Goal: Find contact information: Find contact information

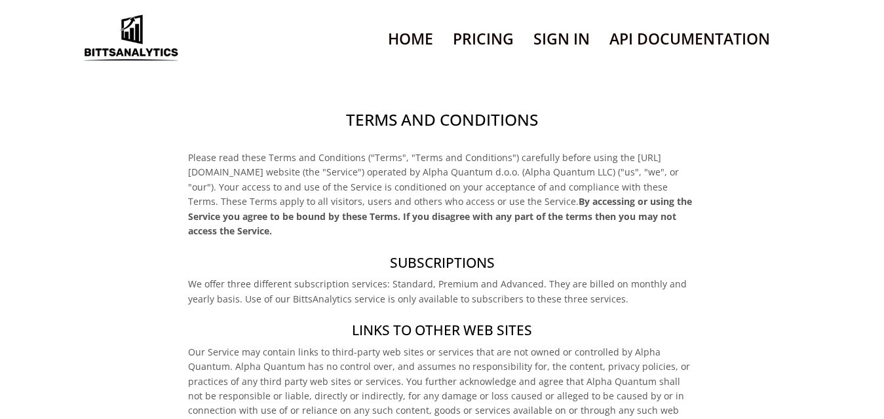
click at [498, 40] on link "Pricing" at bounding box center [483, 38] width 61 height 33
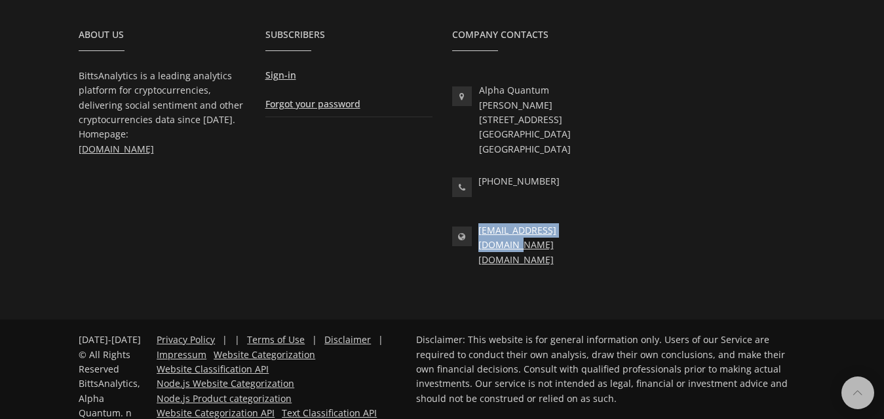
drag, startPoint x: 591, startPoint y: 215, endPoint x: 477, endPoint y: 216, distance: 114.0
click at [477, 223] on div "[EMAIL_ADDRESS][DOMAIN_NAME] [DOMAIN_NAME]" at bounding box center [535, 245] width 167 height 44
copy link "[EMAIL_ADDRESS][DOMAIN_NAME]"
